Goal: Task Accomplishment & Management: Manage account settings

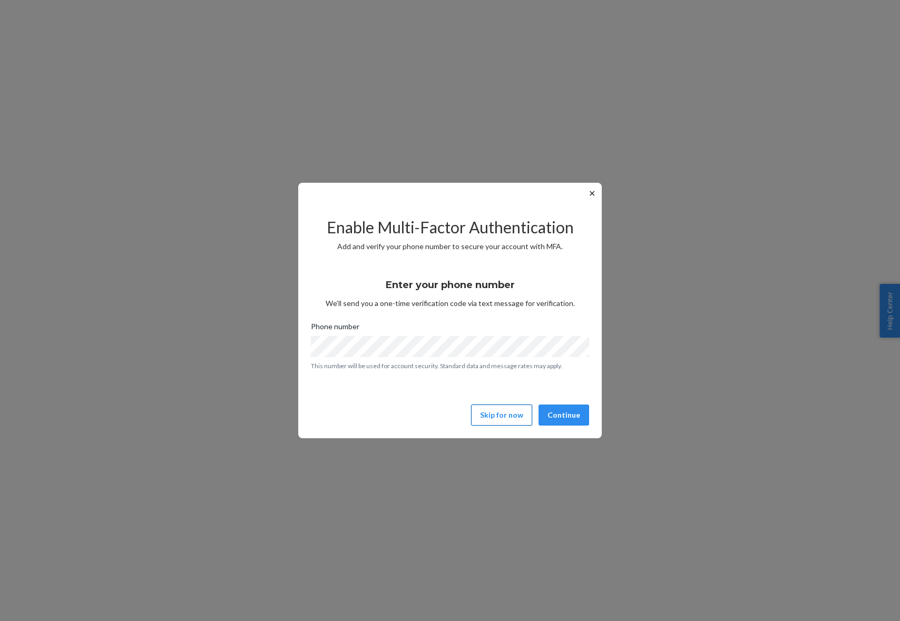
click at [507, 416] on button "Skip for now" at bounding box center [501, 415] width 61 height 21
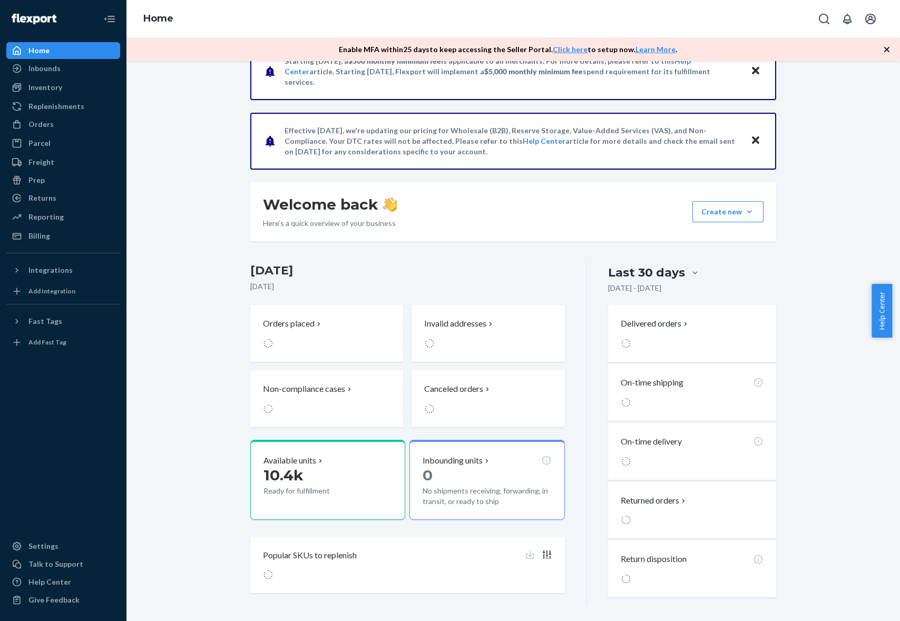
scroll to position [38, 0]
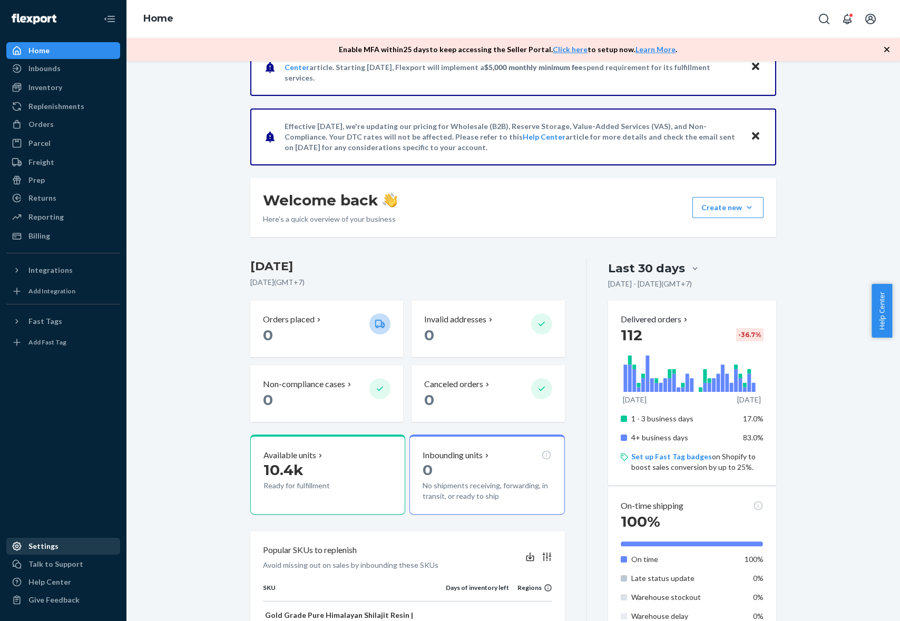
click at [45, 550] on div "Settings" at bounding box center [43, 546] width 30 height 11
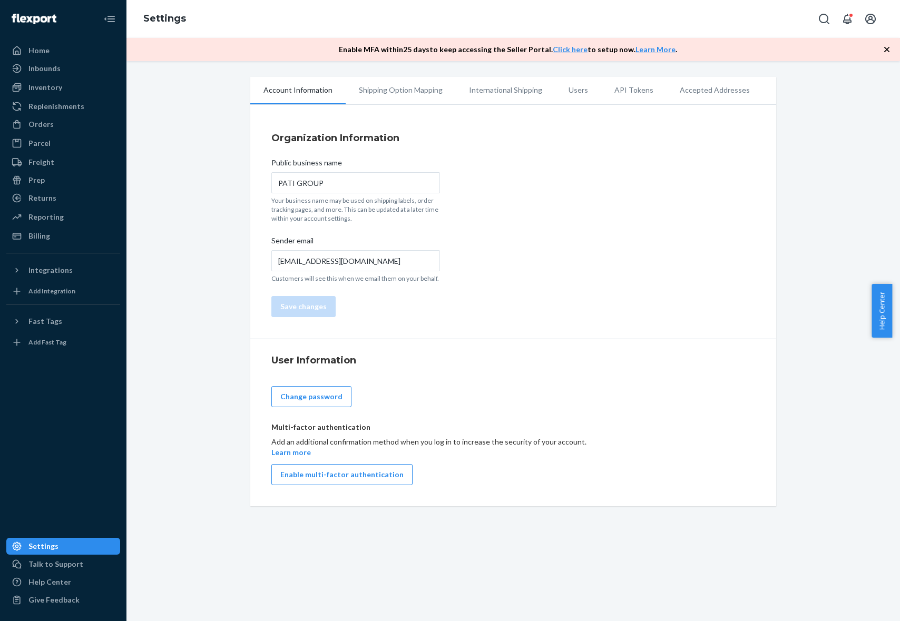
click at [573, 89] on li "Users" at bounding box center [579, 90] width 46 height 26
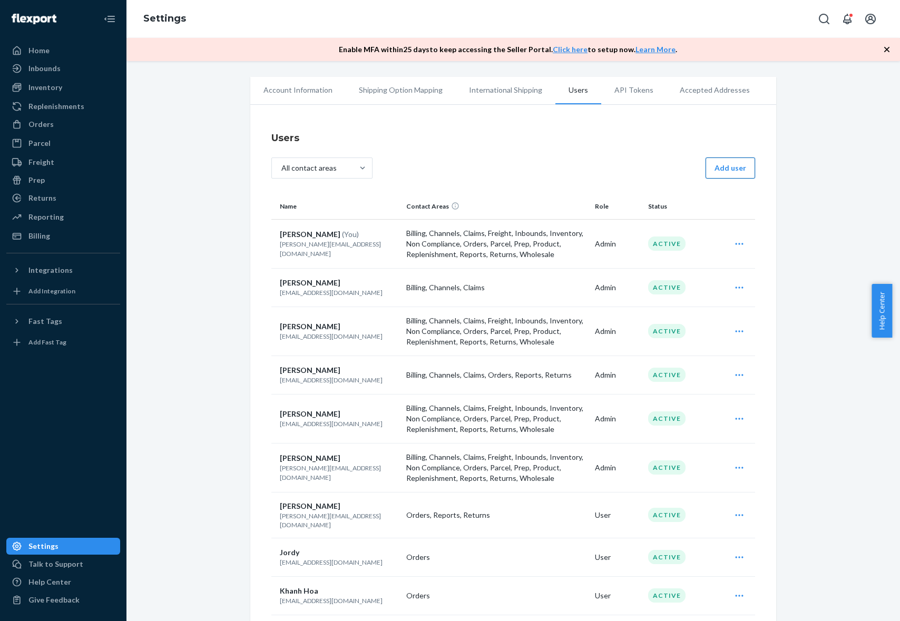
click at [721, 161] on button "Add user" at bounding box center [731, 168] width 50 height 21
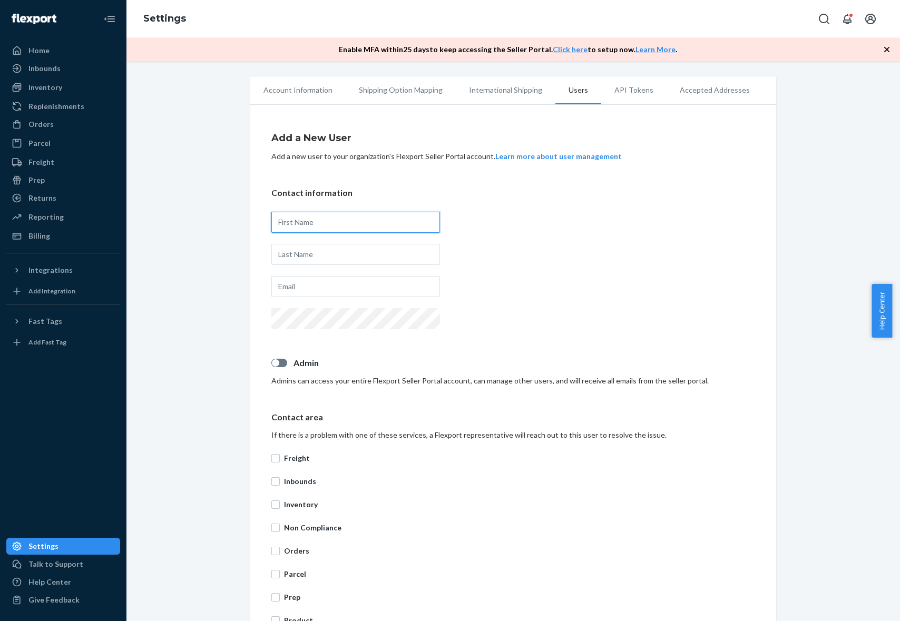
click at [339, 223] on input "text" at bounding box center [355, 222] width 169 height 21
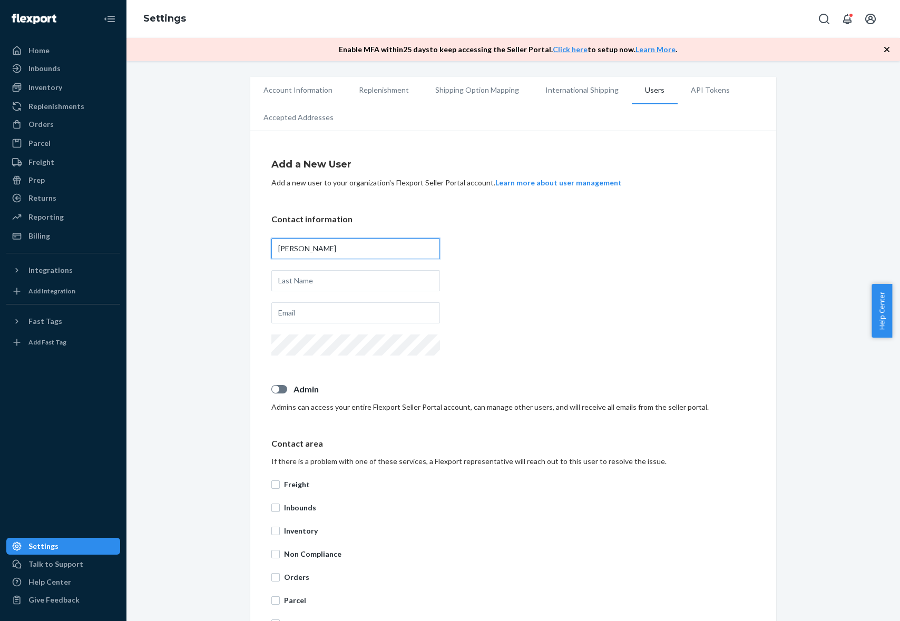
type input "[PERSON_NAME]"
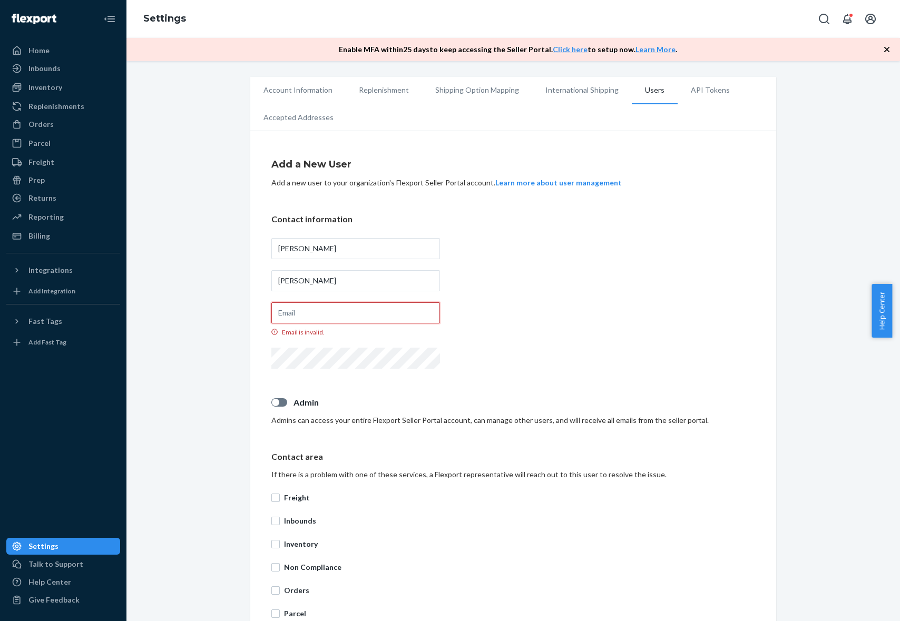
click at [307, 305] on input "Email is invalid." at bounding box center [355, 313] width 169 height 21
paste input "[PERSON_NAME][EMAIL_ADDRESS][DOMAIN_NAME]"
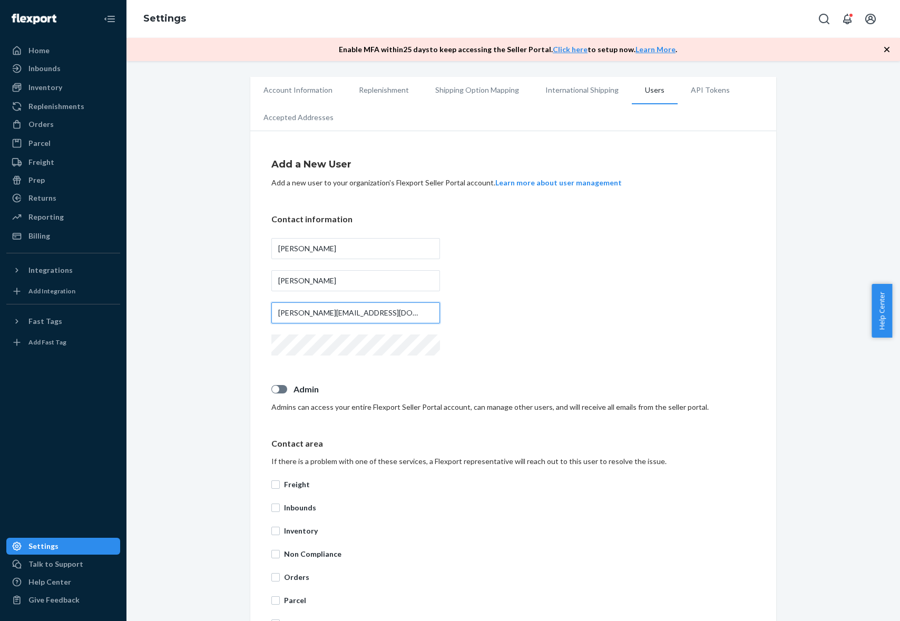
type input "[PERSON_NAME][EMAIL_ADDRESS][DOMAIN_NAME]"
click at [656, 314] on div "Contact information [PERSON_NAME] [PERSON_NAME][EMAIL_ADDRESS][DOMAIN_NAME]" at bounding box center [513, 285] width 484 height 145
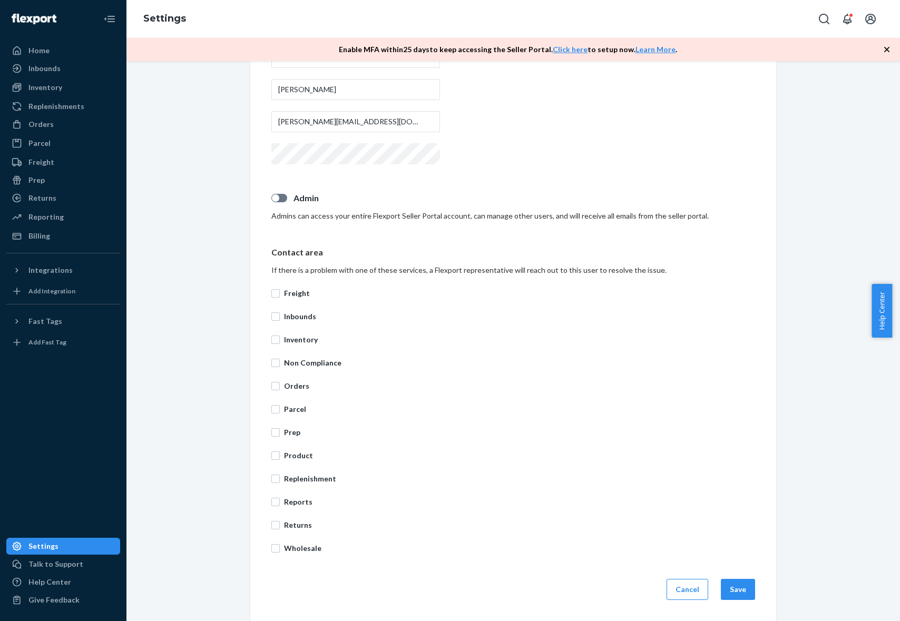
scroll to position [189, 0]
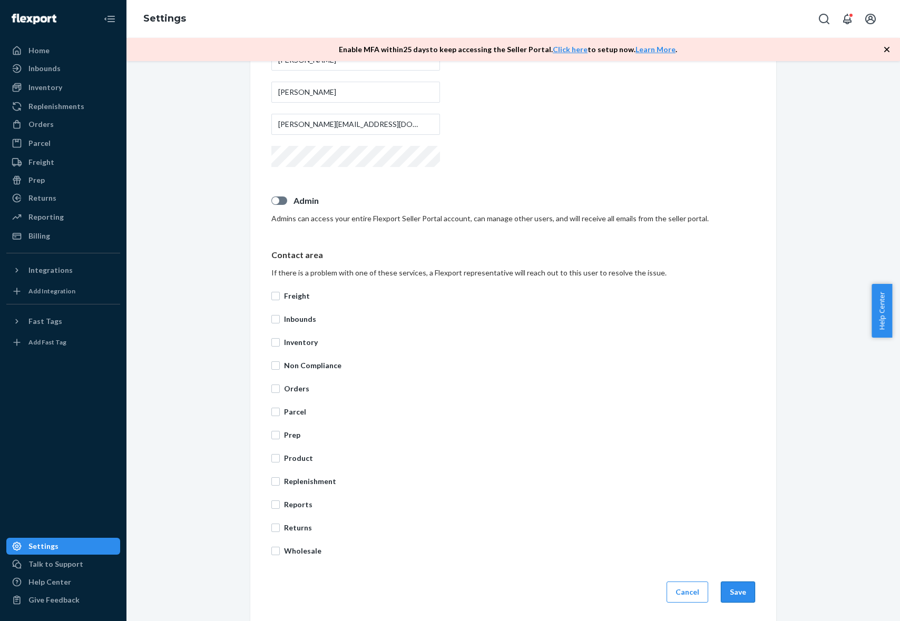
click at [731, 591] on button "Save" at bounding box center [738, 592] width 34 height 21
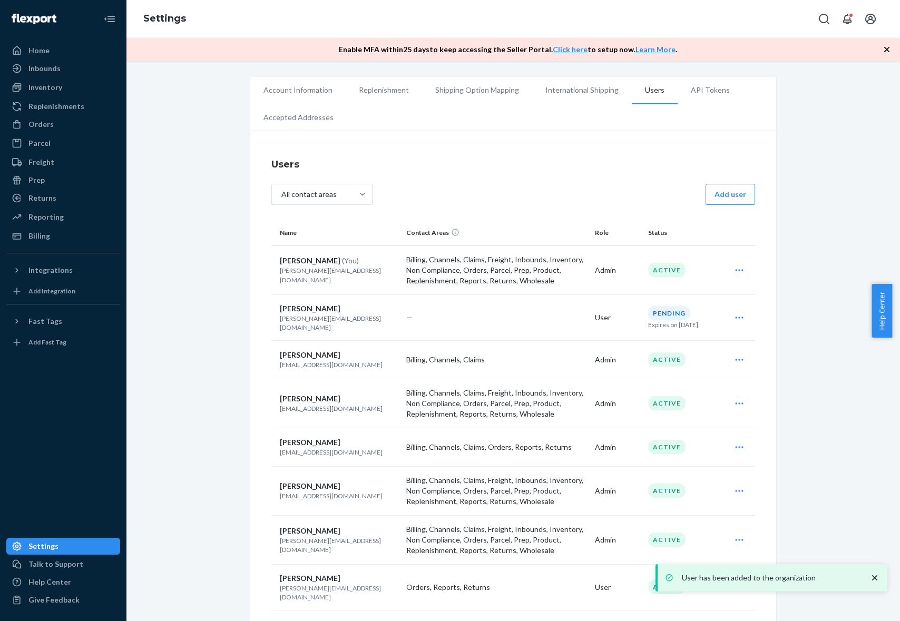
click at [747, 180] on div "Users All contact areas Add user Name Contact Areas Role Status [PERSON_NAME] (…" at bounding box center [513, 561] width 484 height 821
click at [737, 195] on button "Add user" at bounding box center [731, 194] width 50 height 21
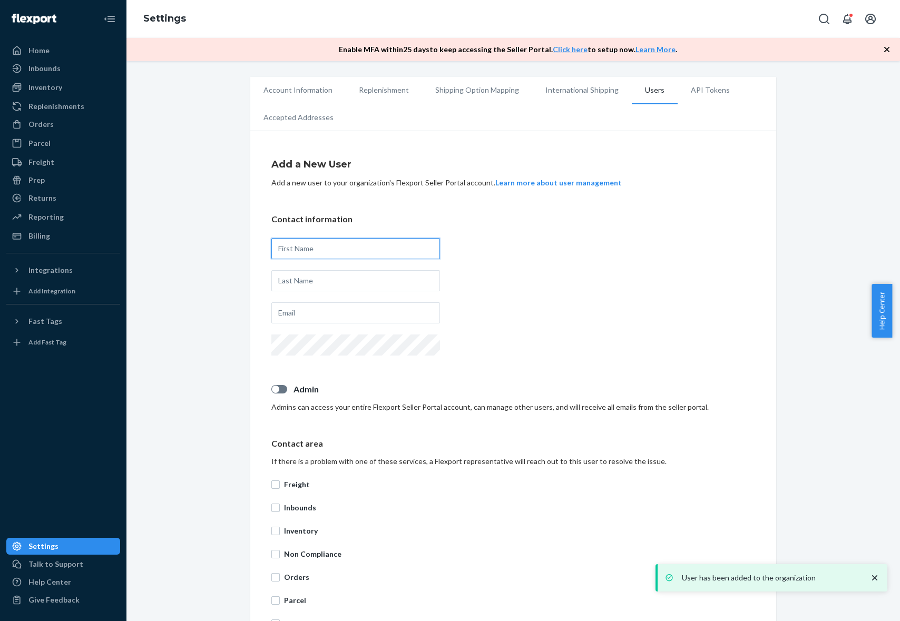
click at [323, 249] on input "text" at bounding box center [355, 248] width 169 height 21
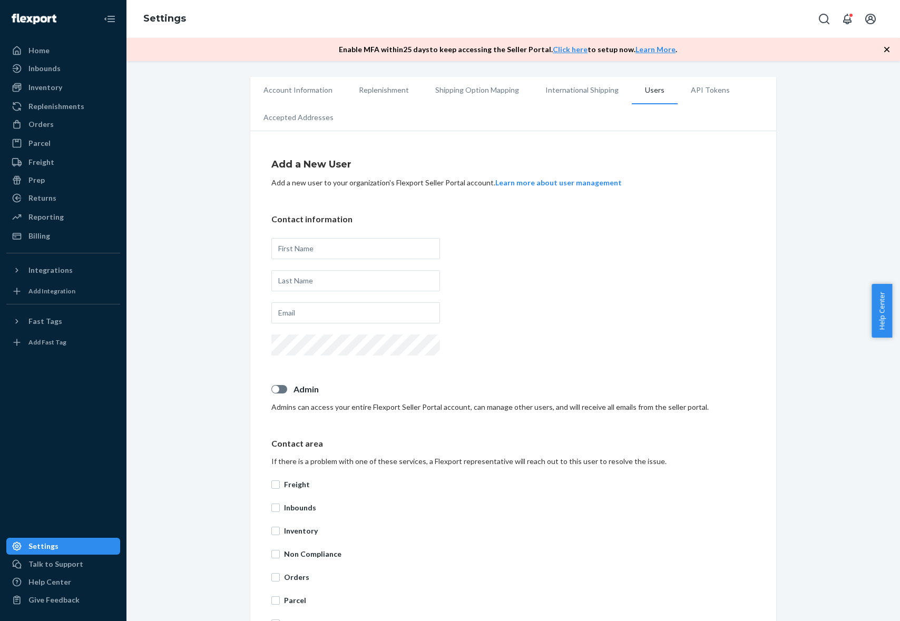
click at [597, 290] on div "Contact information" at bounding box center [513, 285] width 484 height 145
click at [385, 310] on input "text" at bounding box center [355, 313] width 169 height 21
paste input "[EMAIL_ADDRESS][DOMAIN_NAME]"
type input "[EMAIL_ADDRESS][DOMAIN_NAME]"
click at [358, 255] on input "text" at bounding box center [355, 248] width 169 height 21
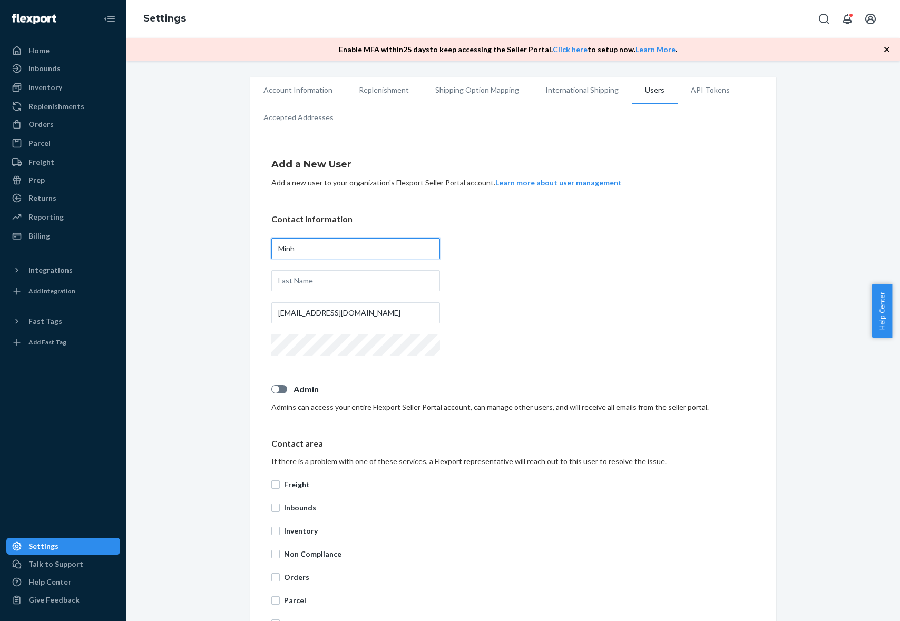
type input "Minh"
type input "[PERSON_NAME]"
click at [581, 318] on div "Contact information [PERSON_NAME] [PERSON_NAME][EMAIL_ADDRESS][DOMAIN_NAME]" at bounding box center [513, 285] width 484 height 145
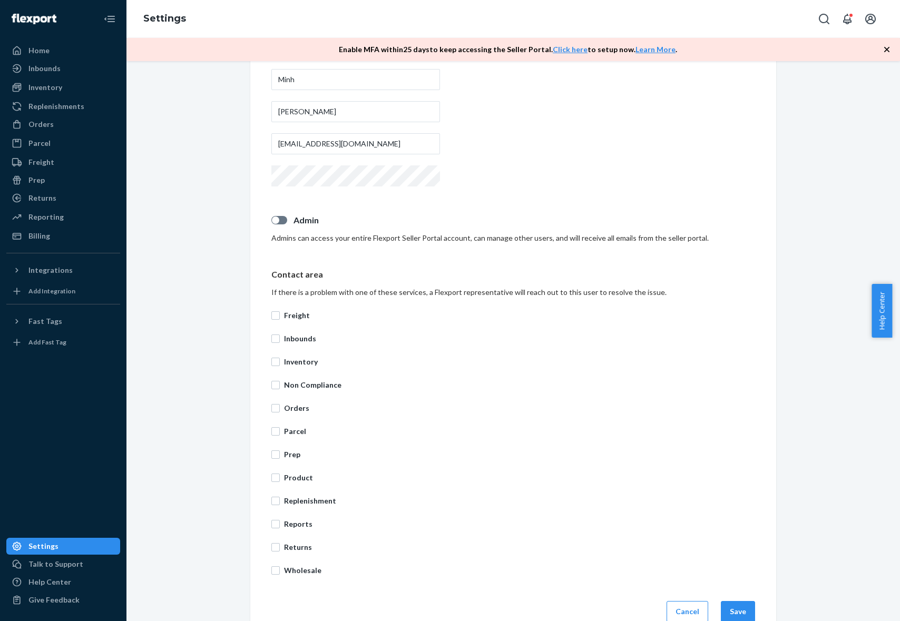
scroll to position [191, 0]
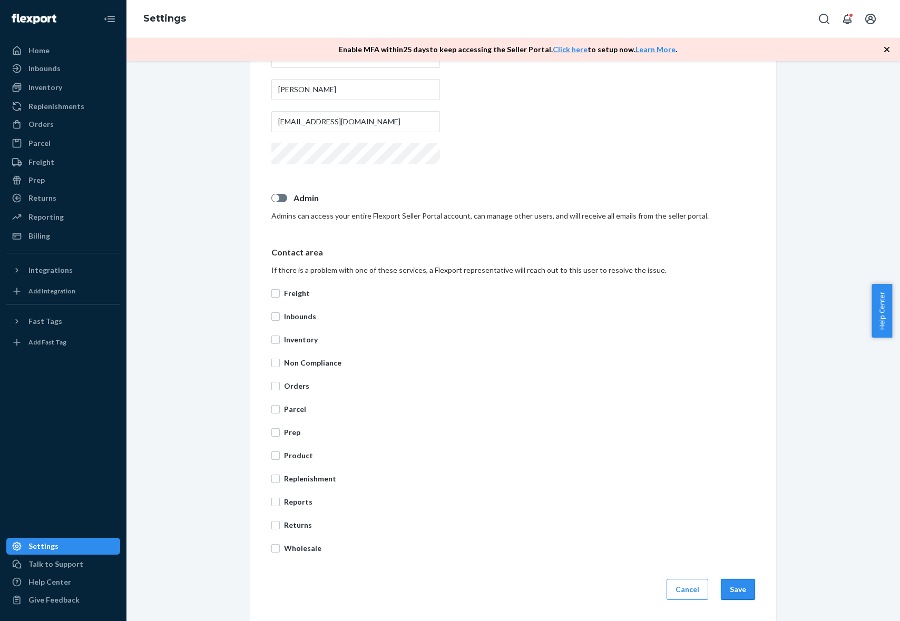
click at [739, 587] on button "Save" at bounding box center [738, 589] width 34 height 21
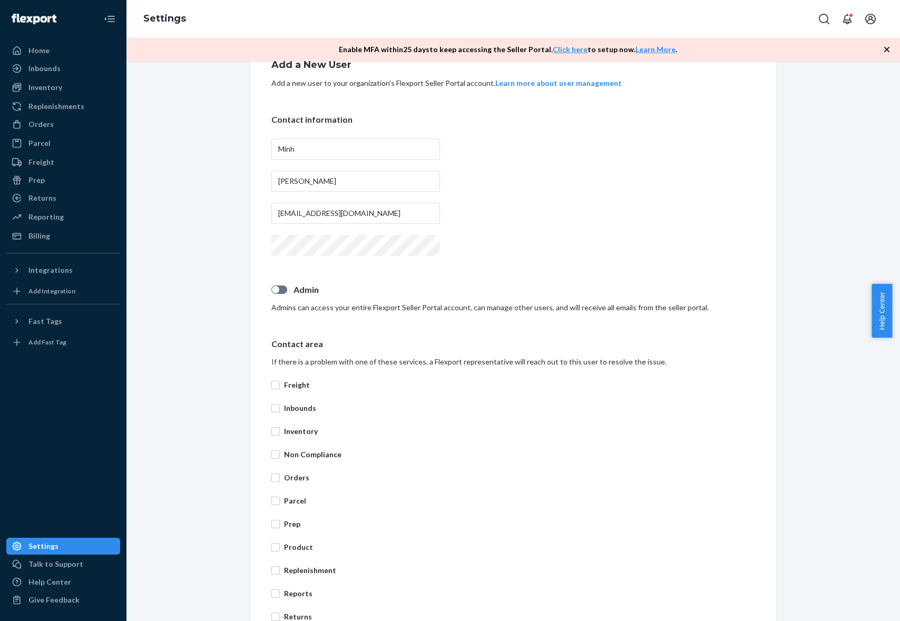
scroll to position [0, 0]
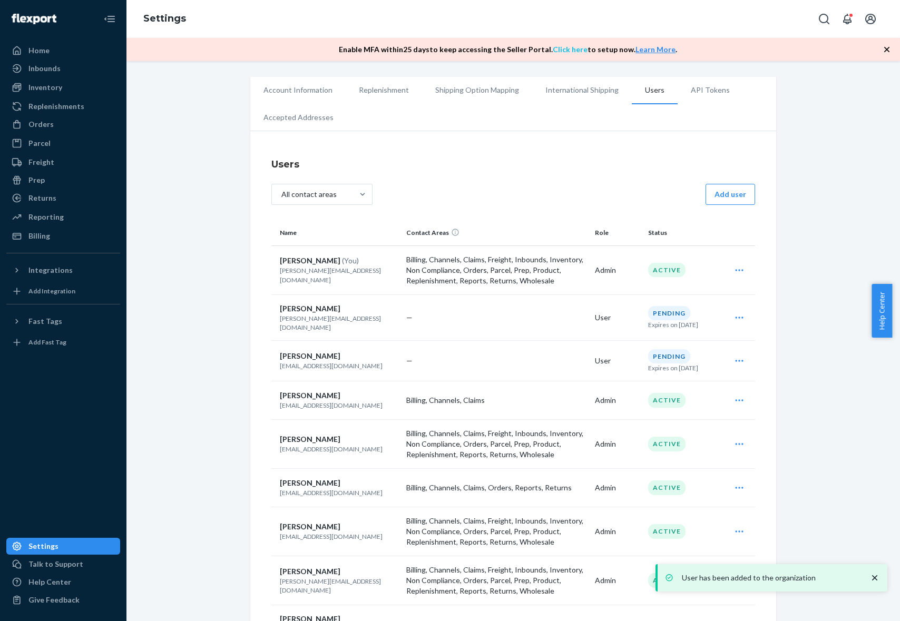
click at [578, 52] on link "Click here" at bounding box center [570, 49] width 35 height 9
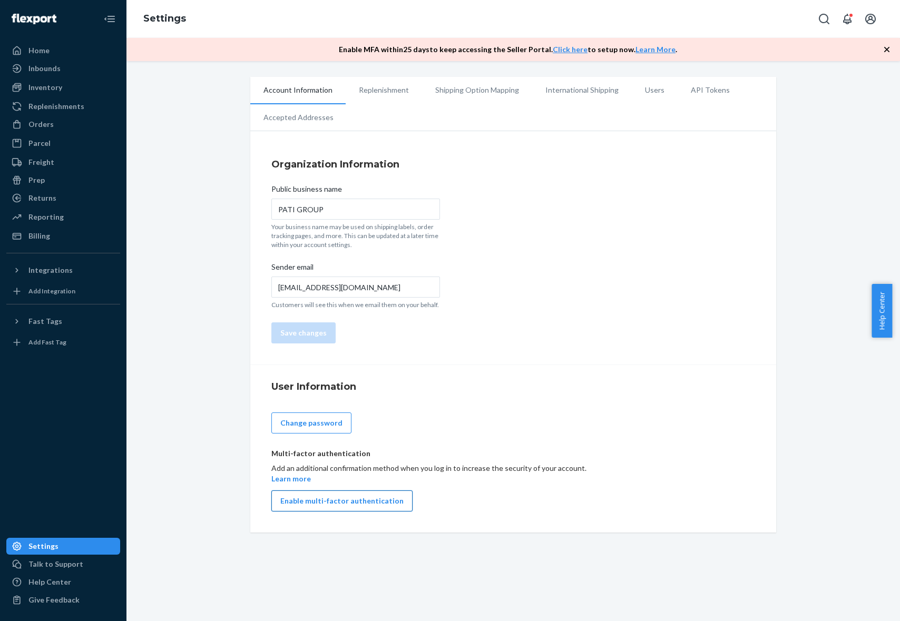
click at [344, 498] on button "Enable multi-factor authentication" at bounding box center [341, 501] width 141 height 21
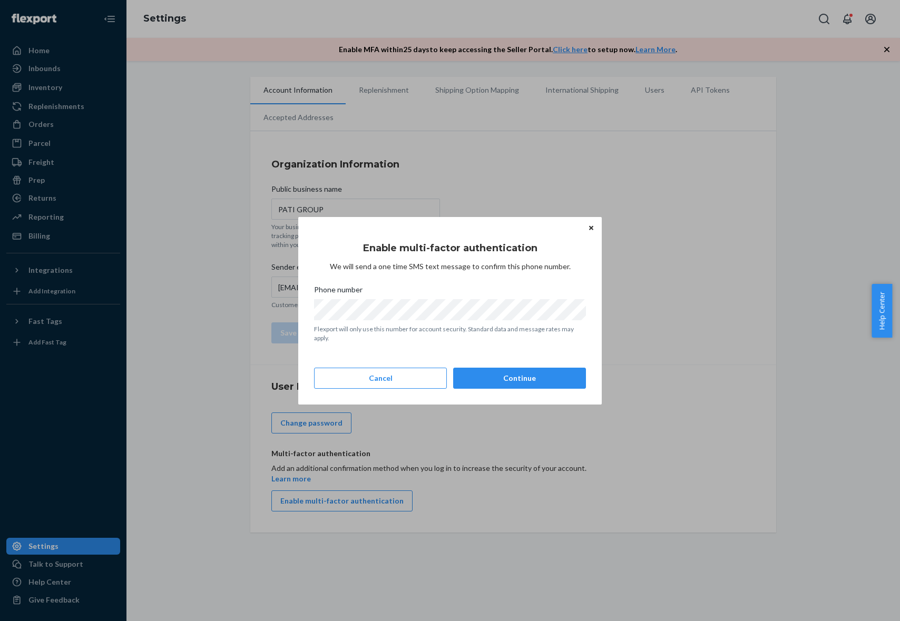
click at [519, 392] on div "Enable multi-factor authentication We will send a one time SMS text message to …" at bounding box center [450, 311] width 272 height 164
click at [521, 380] on button "Continue" at bounding box center [519, 378] width 133 height 21
click at [507, 384] on button "Continue" at bounding box center [519, 378] width 133 height 21
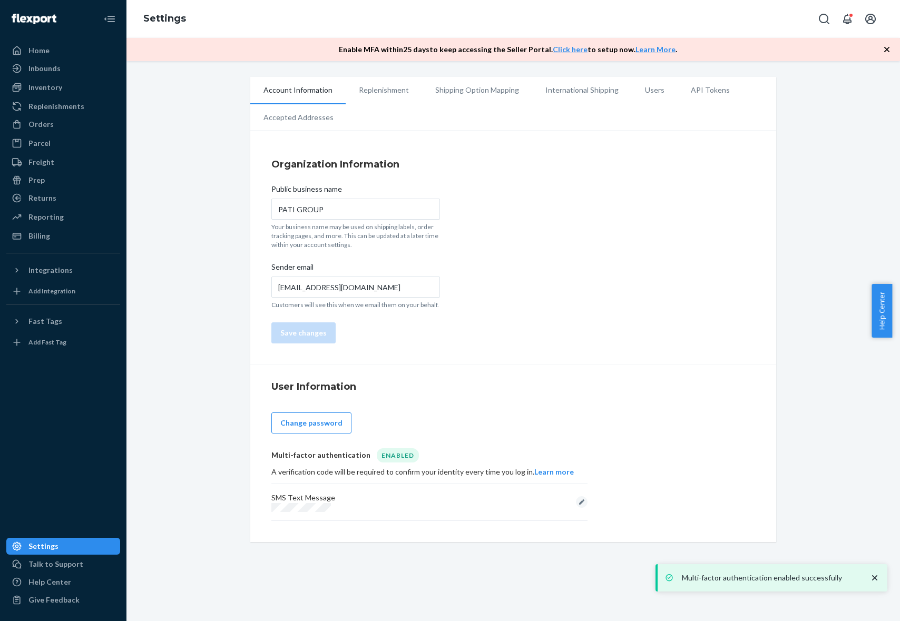
click at [524, 314] on div "Organization Information Public business name PATI GROUP Your business name may…" at bounding box center [513, 251] width 526 height 229
